Goal: Task Accomplishment & Management: Use online tool/utility

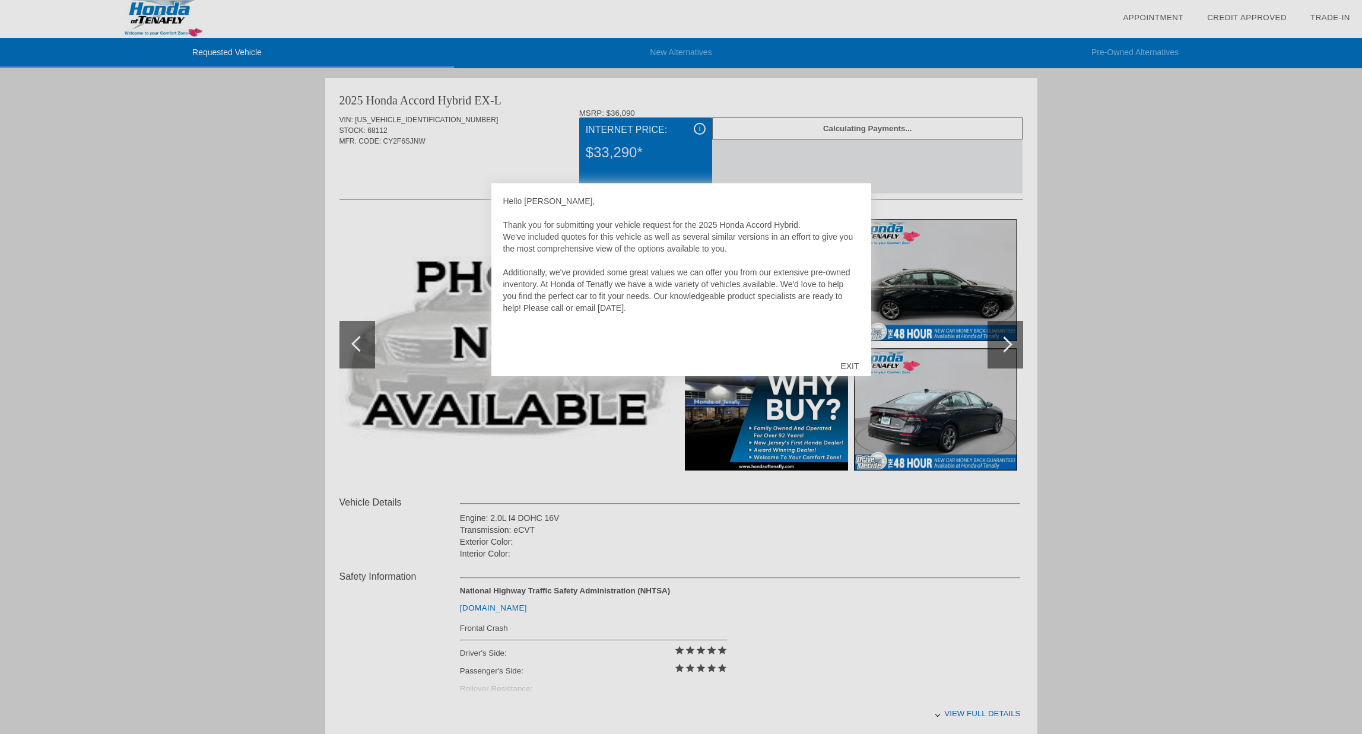
click at [857, 363] on div "EXIT" at bounding box center [850, 366] width 42 height 36
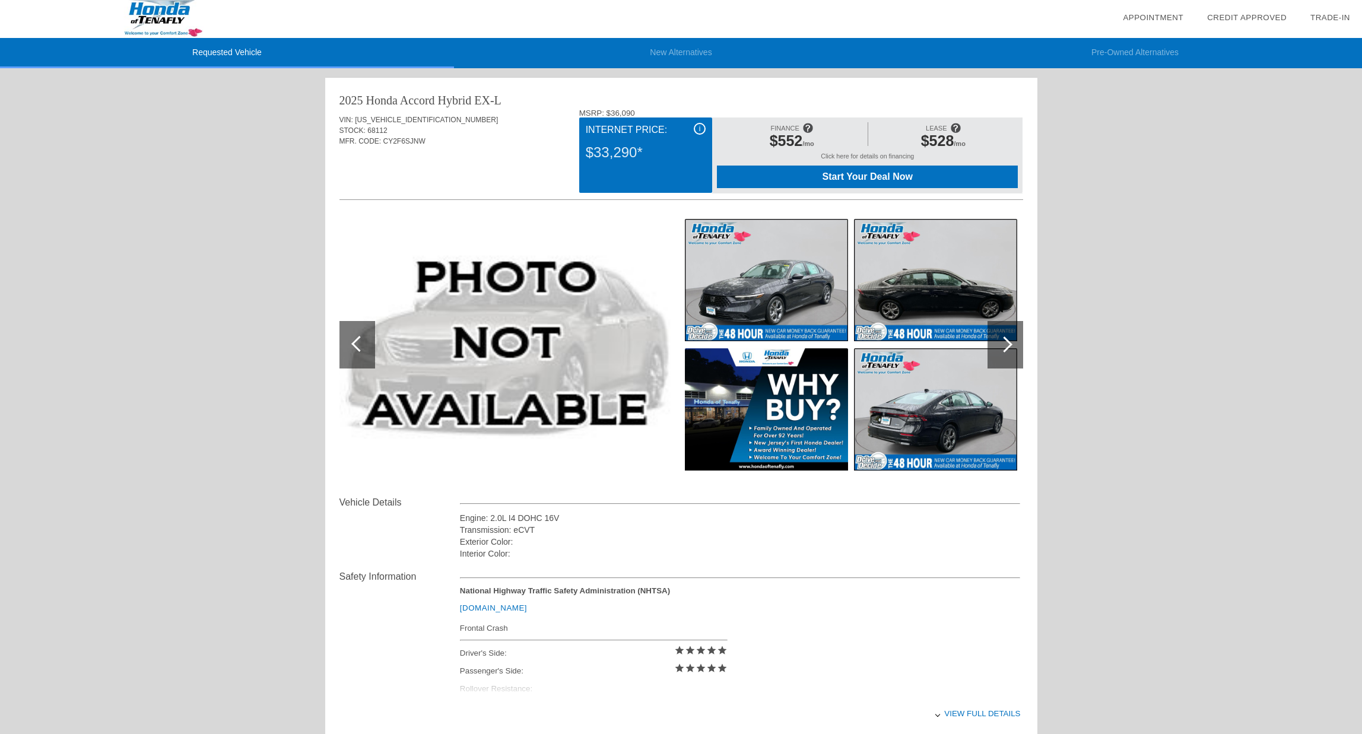
click at [563, 306] on img at bounding box center [508, 345] width 337 height 252
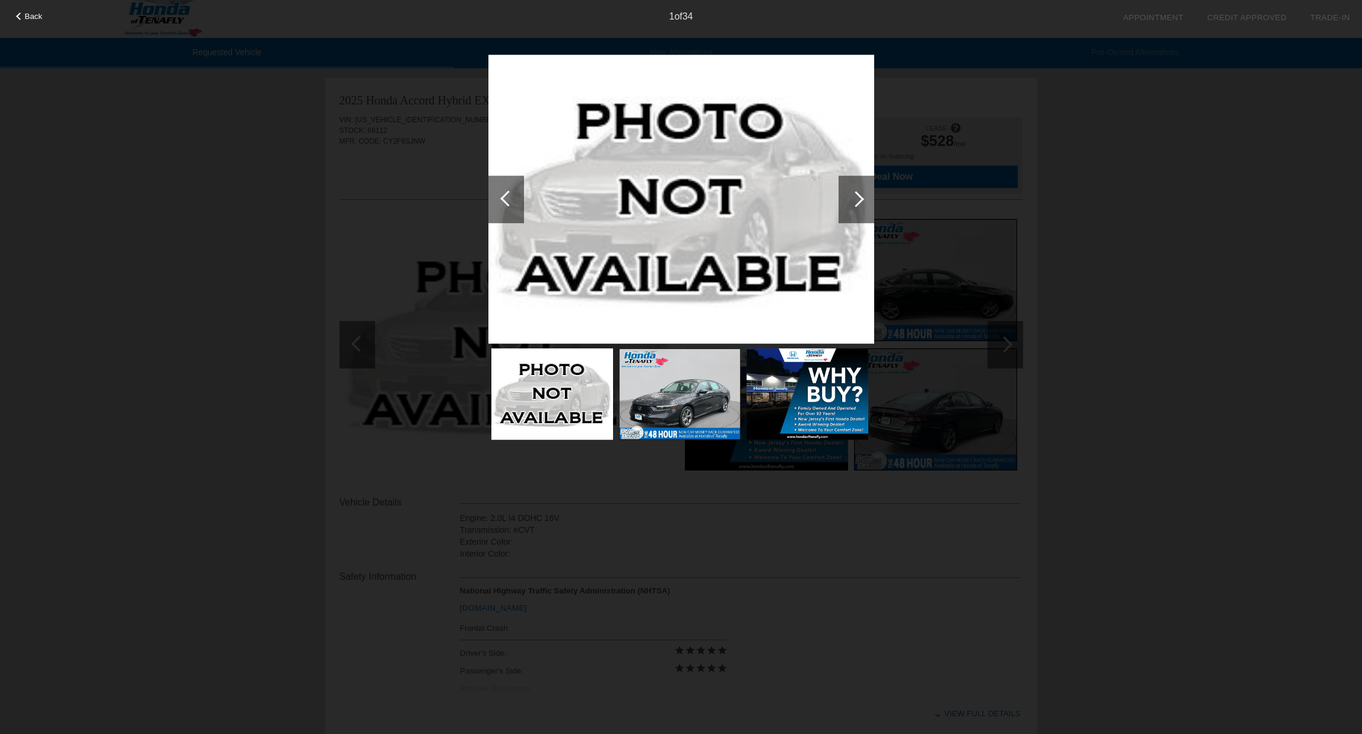
click at [855, 205] on div at bounding box center [856, 199] width 16 height 16
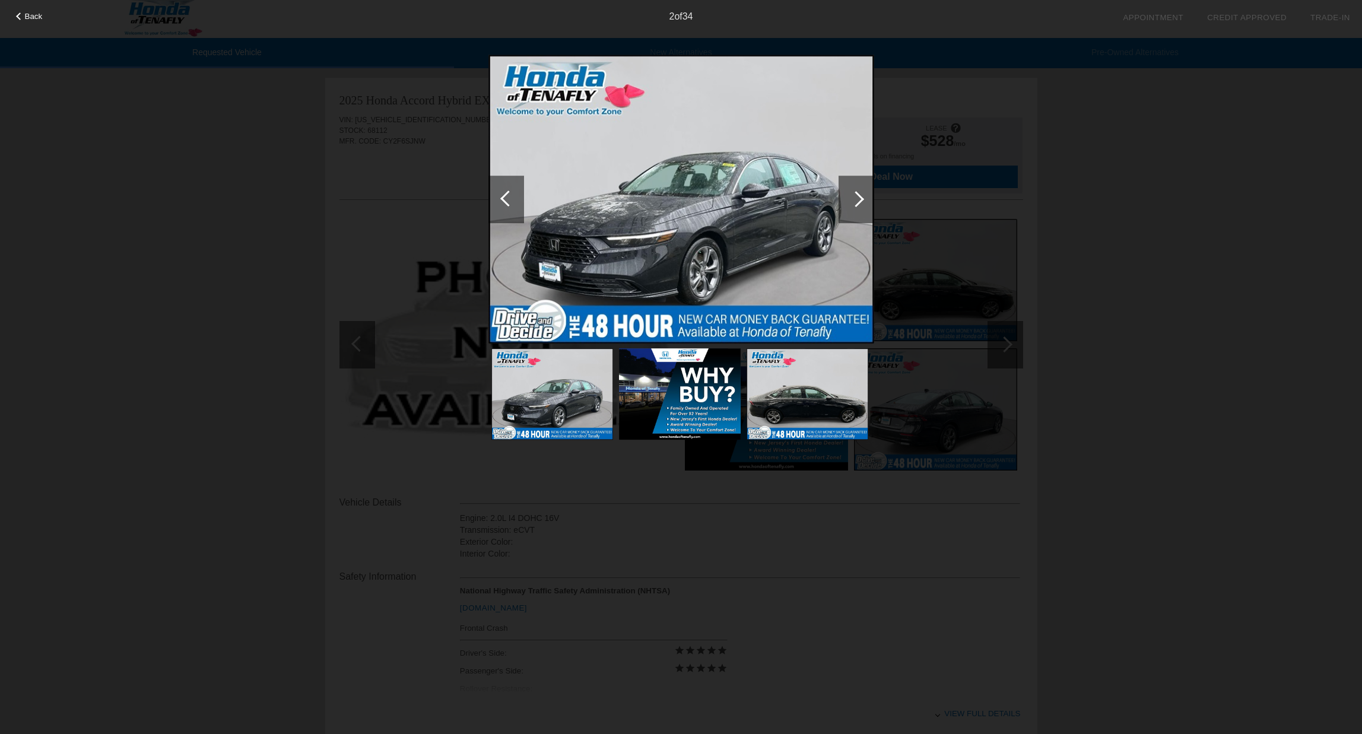
click at [855, 205] on div at bounding box center [856, 199] width 16 height 16
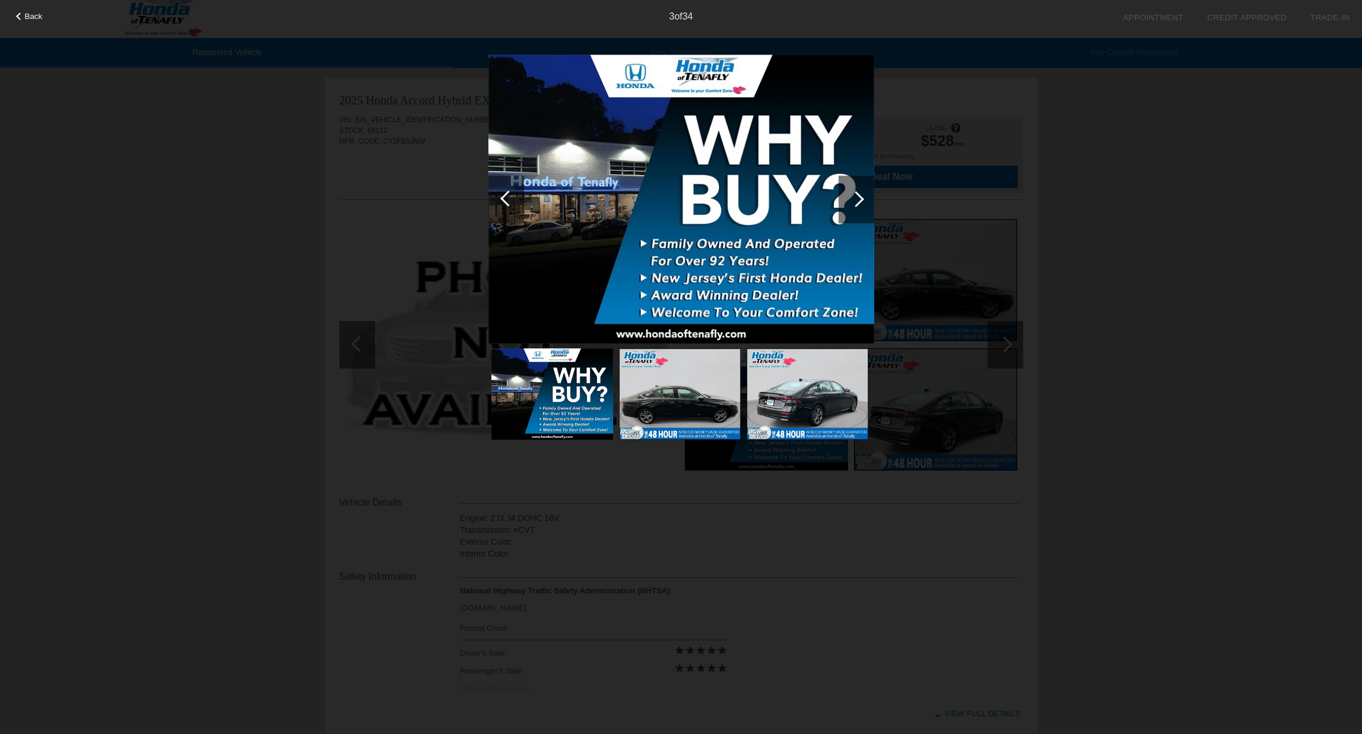
click at [855, 205] on div at bounding box center [856, 199] width 16 height 16
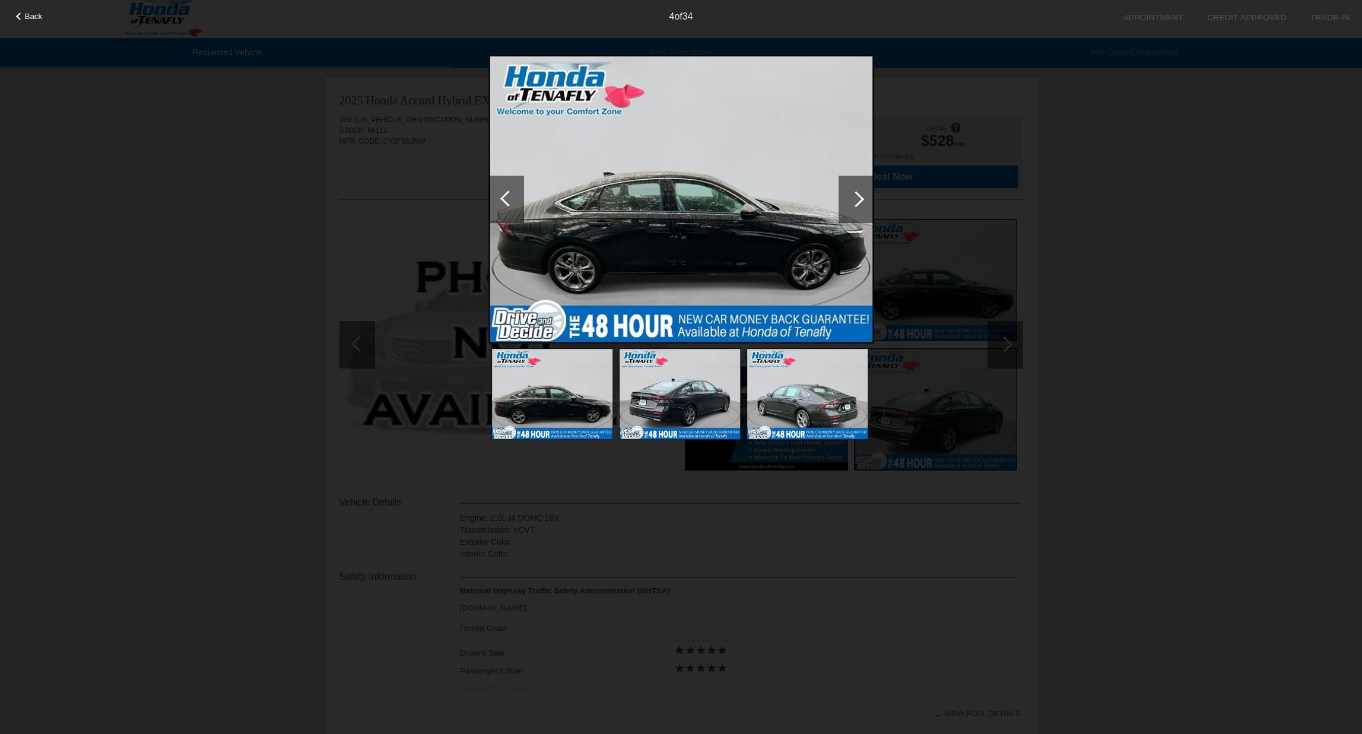
click at [497, 201] on div at bounding box center [507, 199] width 36 height 47
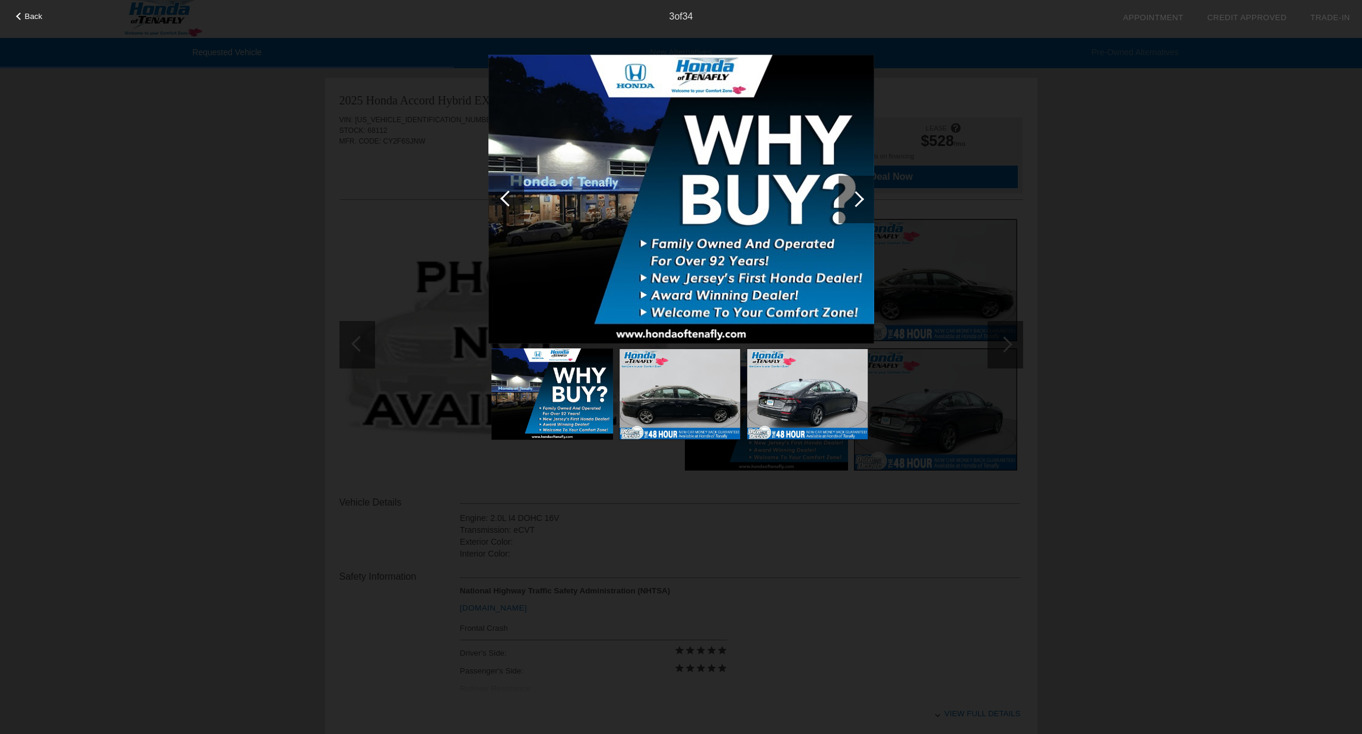
click at [360, 235] on div "Back 3 of 34" at bounding box center [681, 367] width 1362 height 734
click at [290, 197] on div "Back 3 of 34" at bounding box center [681, 367] width 1362 height 734
click at [351, 152] on div "Back 3 of 34" at bounding box center [681, 367] width 1362 height 734
click at [1286, 101] on div "Back 3 of 34" at bounding box center [681, 367] width 1362 height 734
click at [1283, 249] on div "Back 3 of 34" at bounding box center [681, 367] width 1362 height 734
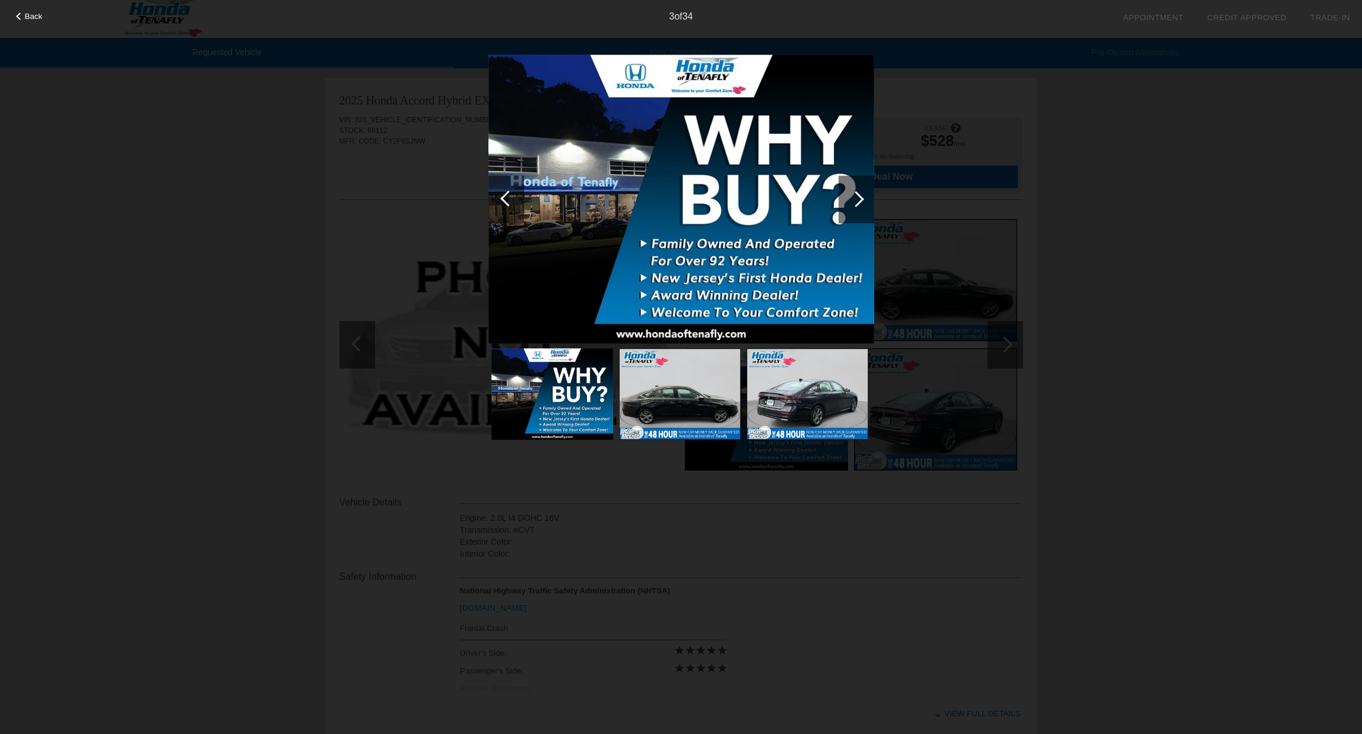
click at [1251, 249] on div "Back 3 of 34" at bounding box center [681, 367] width 1362 height 734
click at [857, 199] on div at bounding box center [856, 199] width 16 height 16
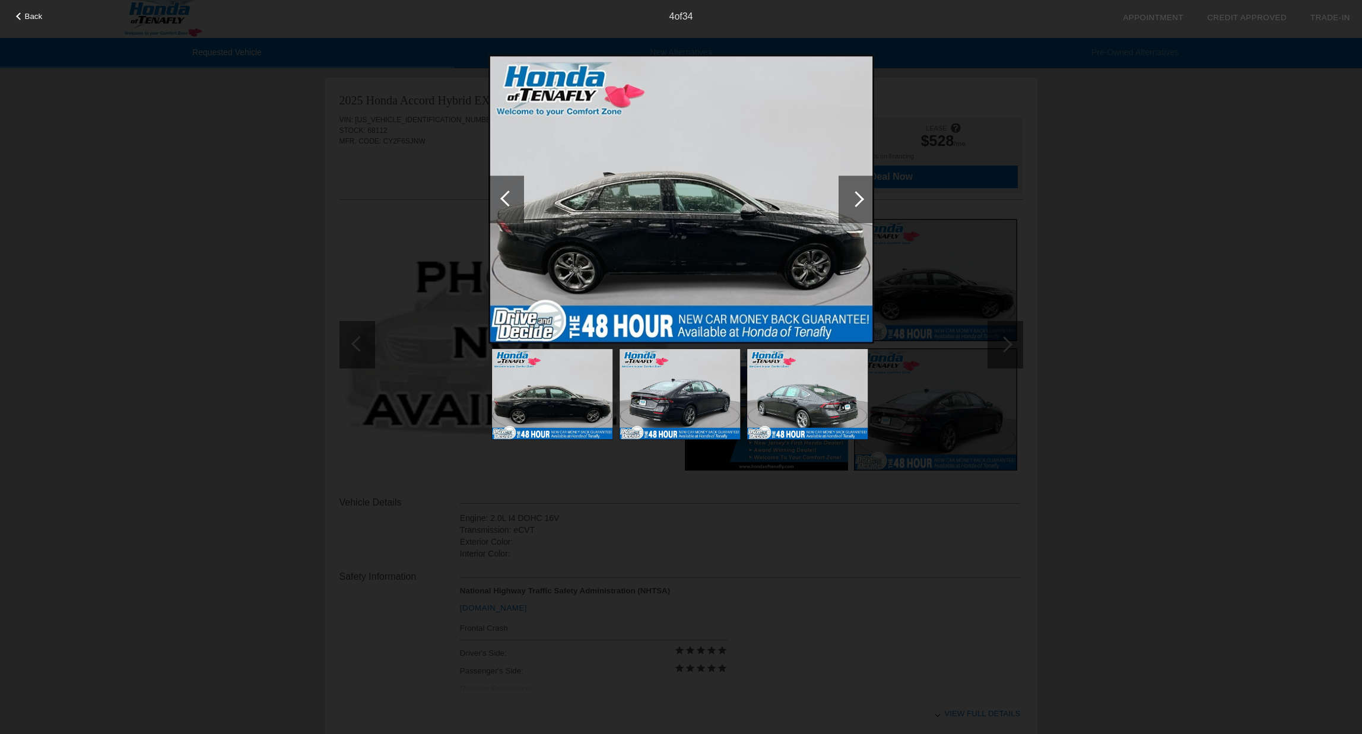
click at [857, 199] on div at bounding box center [856, 199] width 16 height 16
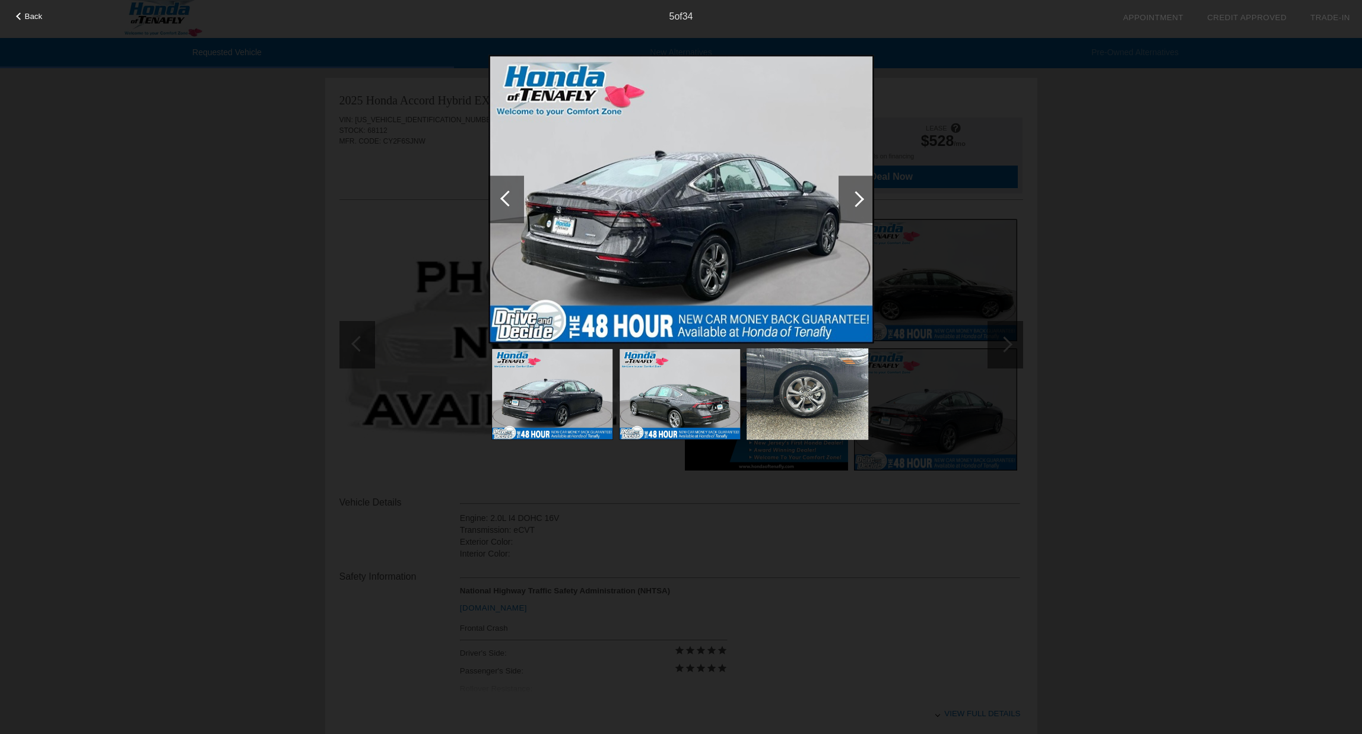
click at [1121, 235] on div "Back 5 of 34" at bounding box center [681, 367] width 1362 height 734
click at [1120, 235] on div "Back 5 of 34" at bounding box center [681, 367] width 1362 height 734
